Goal: Information Seeking & Learning: Learn about a topic

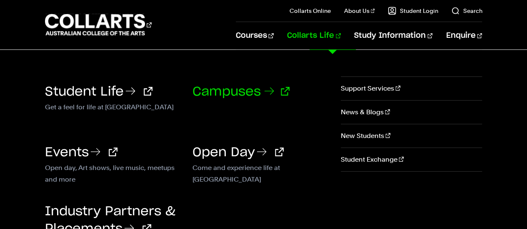
scroll to position [24, 0]
click at [226, 96] on link "Campuses" at bounding box center [240, 92] width 97 height 12
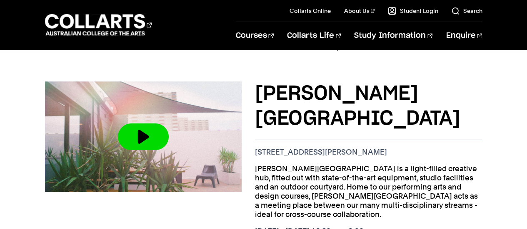
scroll to position [542, 0]
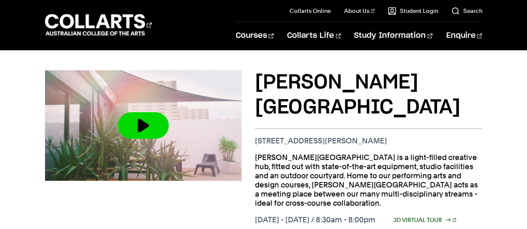
click at [420, 216] on link "3D Virtual Tour" at bounding box center [424, 220] width 63 height 9
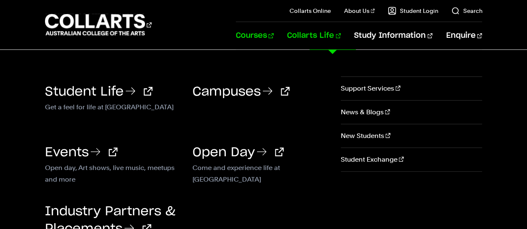
scroll to position [43, 0]
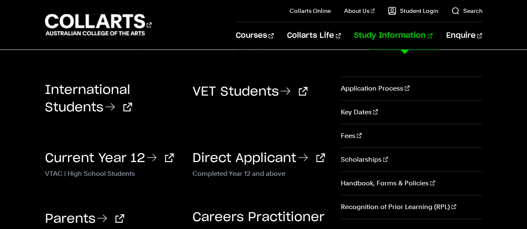
click at [407, 38] on link "Study Information" at bounding box center [393, 35] width 78 height 27
